Goal: Task Accomplishment & Management: Use online tool/utility

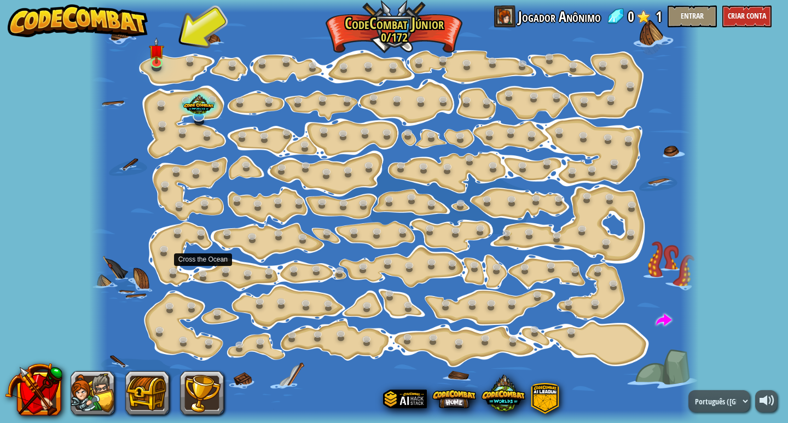
select select "pt-BR"
click at [155, 58] on img at bounding box center [156, 44] width 15 height 35
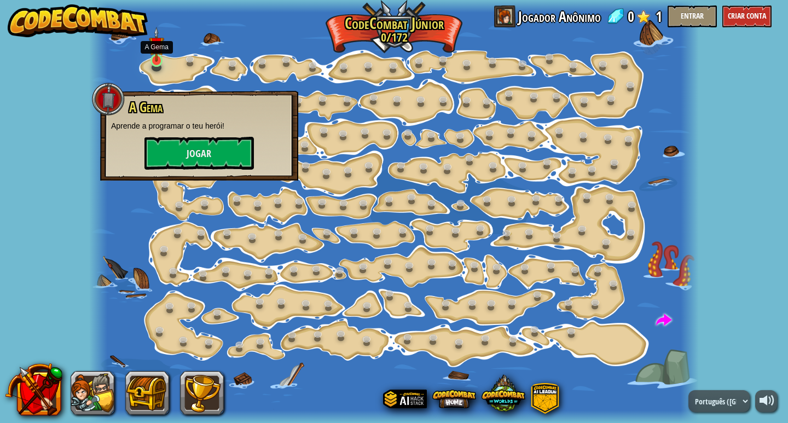
click at [155, 58] on img at bounding box center [156, 44] width 15 height 35
click at [190, 162] on button "Jogar" at bounding box center [198, 153] width 109 height 33
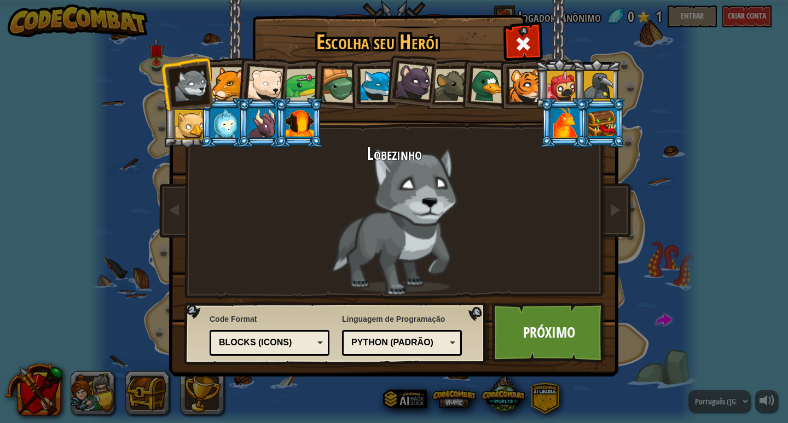
click at [190, 115] on div at bounding box center [189, 125] width 30 height 30
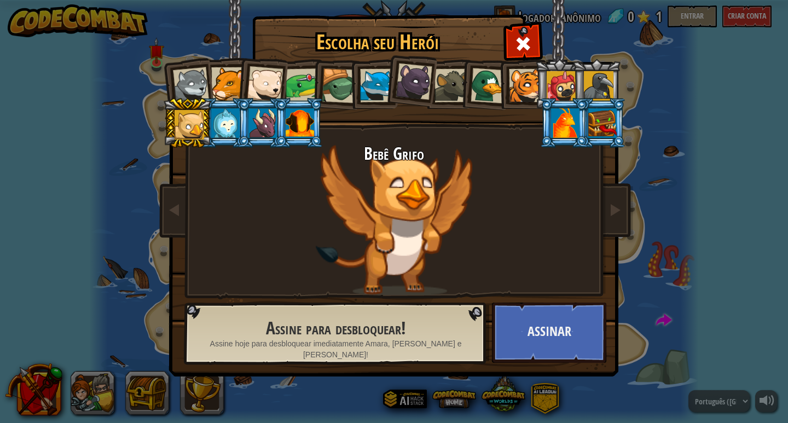
click at [373, 197] on div "Bebê Grifo" at bounding box center [394, 219] width 410 height 150
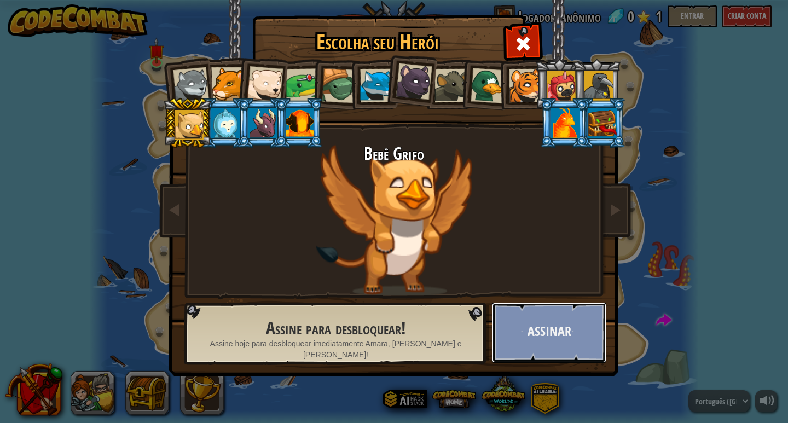
click at [570, 353] on button "Assinar" at bounding box center [549, 332] width 114 height 60
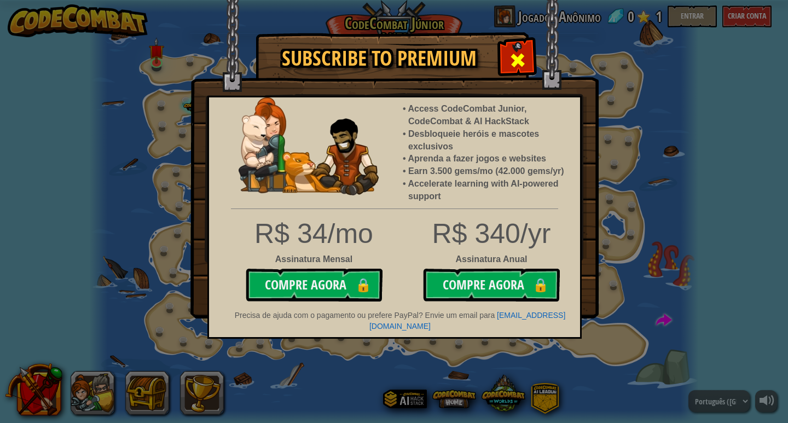
click at [520, 65] on span at bounding box center [518, 60] width 18 height 18
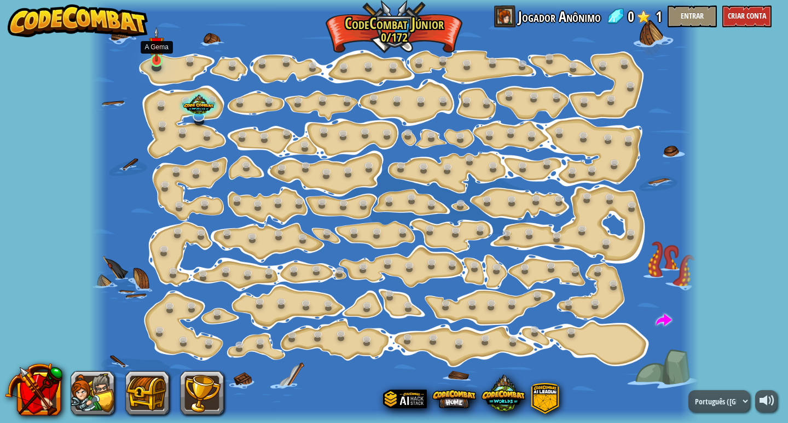
click at [150, 53] on img at bounding box center [156, 44] width 15 height 35
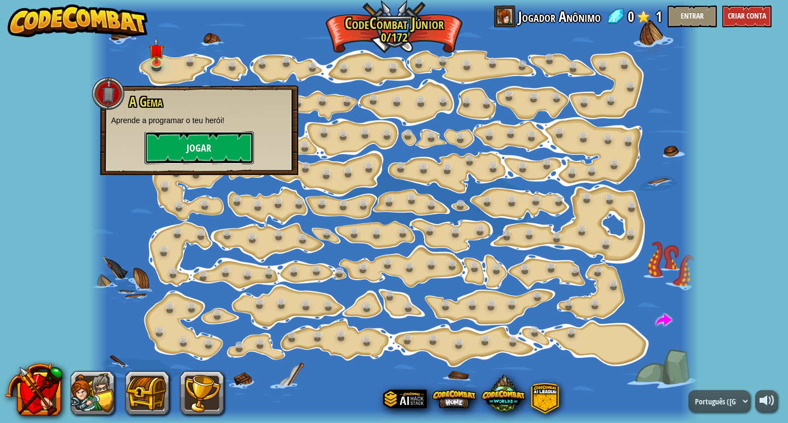
click at [177, 134] on button "Jogar" at bounding box center [198, 147] width 109 height 33
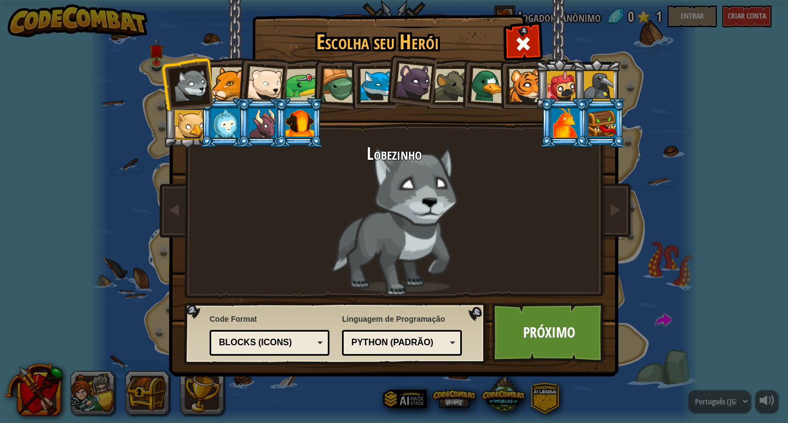
click at [249, 88] on div at bounding box center [265, 84] width 36 height 36
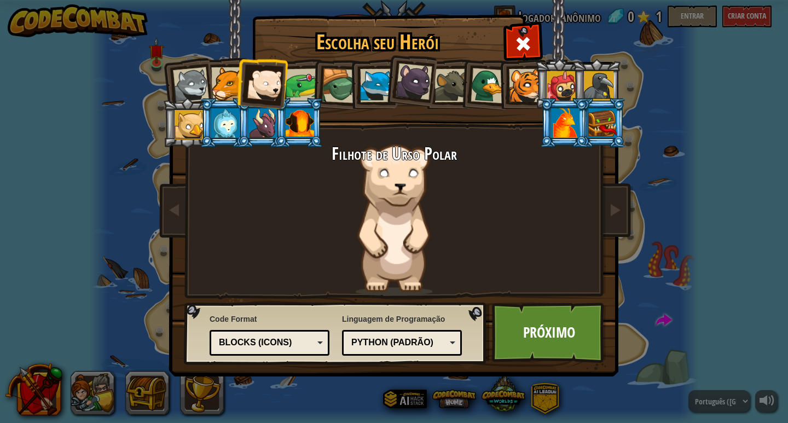
click at [377, 243] on div "Filhote de Urso Polar" at bounding box center [394, 219] width 410 height 150
click at [498, 328] on link "Próximo" at bounding box center [549, 332] width 114 height 60
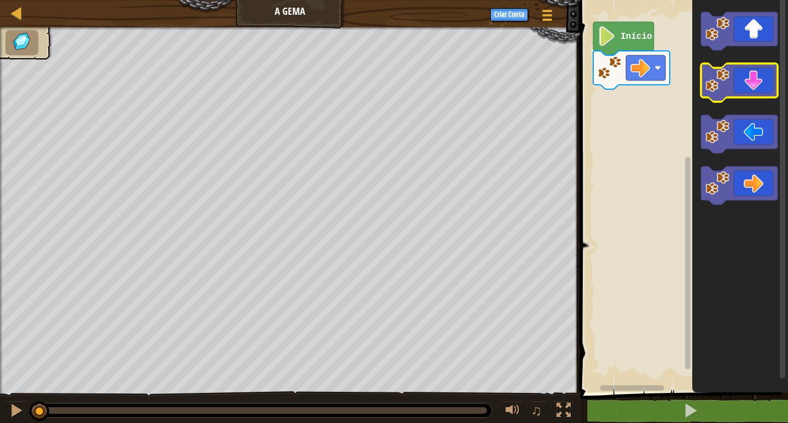
click at [747, 80] on icon "Espaço de trabalho do Blockly" at bounding box center [739, 82] width 77 height 38
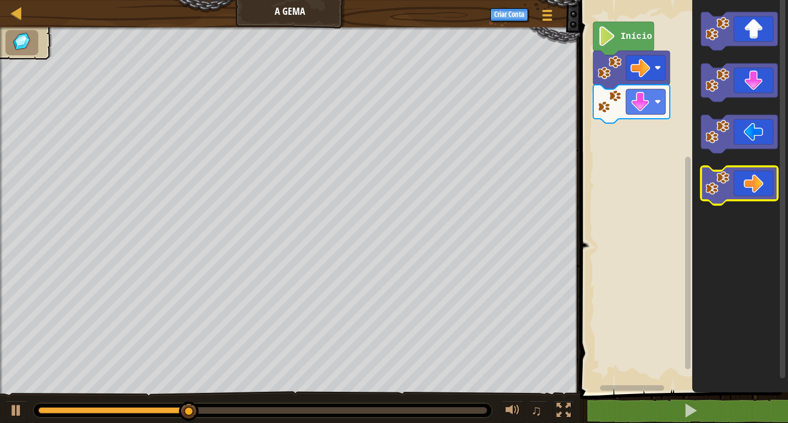
click at [741, 179] on icon "Espaço de trabalho do Blockly" at bounding box center [739, 185] width 77 height 38
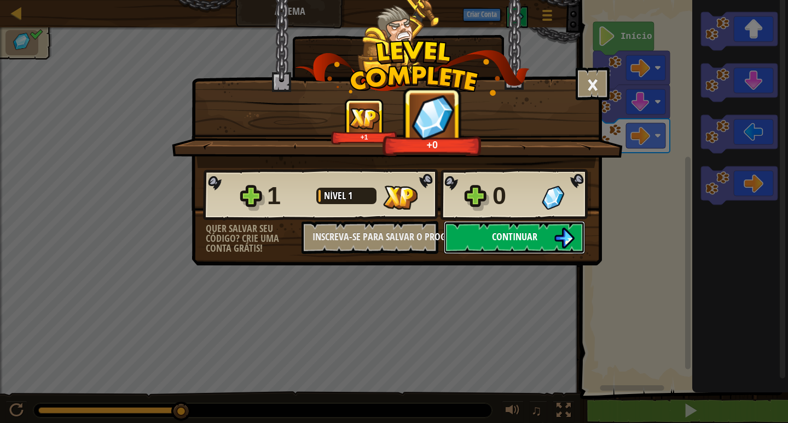
click at [488, 248] on button "Continuar" at bounding box center [514, 237] width 141 height 33
